Goal: Information Seeking & Learning: Learn about a topic

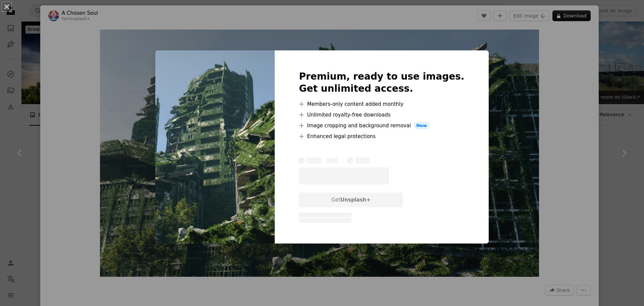
scroll to position [1144, 0]
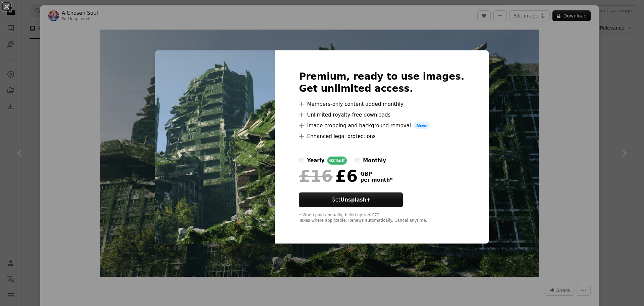
click at [572, 55] on div "An X shape Premium, ready to use images. Get unlimited access. A plus sign Memb…" at bounding box center [322, 153] width 644 height 306
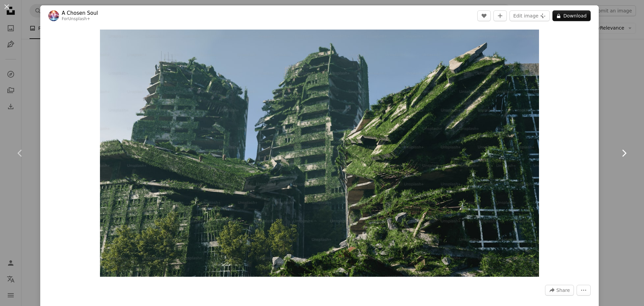
click at [613, 149] on link "Chevron right" at bounding box center [624, 153] width 40 height 64
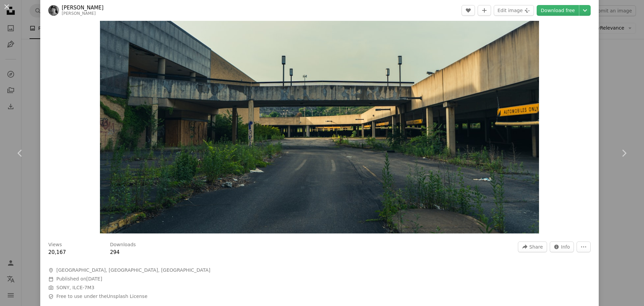
scroll to position [45, 0]
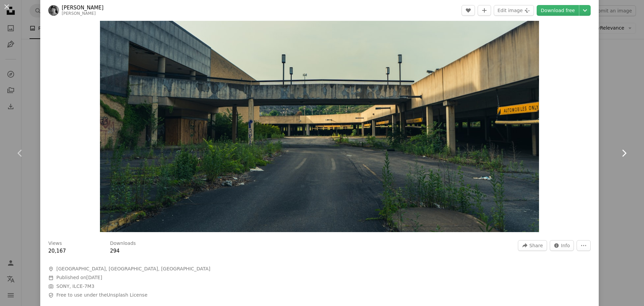
click at [619, 148] on icon "Chevron right" at bounding box center [624, 153] width 11 height 11
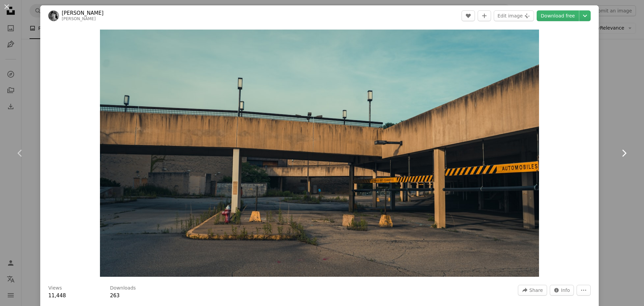
click at [619, 148] on icon "Chevron right" at bounding box center [624, 153] width 11 height 11
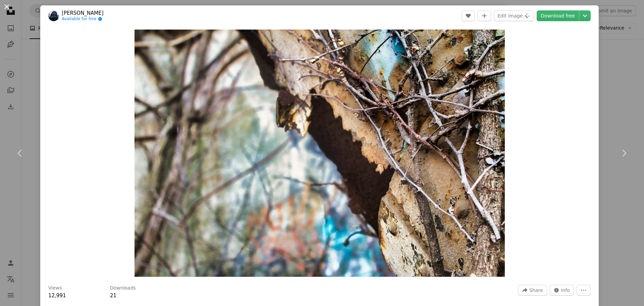
click at [5, 8] on button "An X shape" at bounding box center [7, 7] width 8 height 8
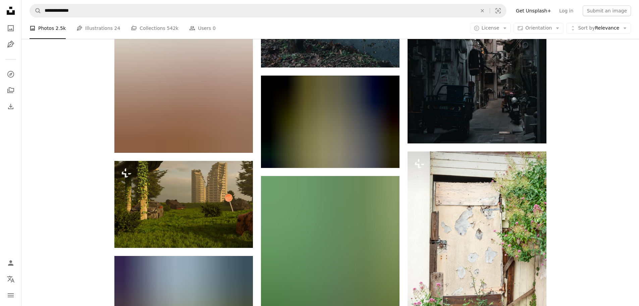
scroll to position [3202, 0]
